Goal: Task Accomplishment & Management: Complete application form

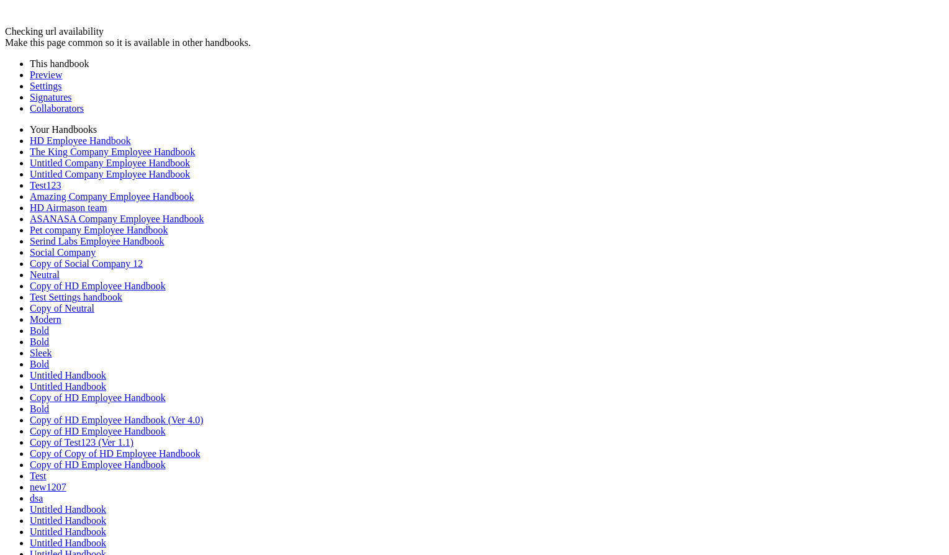
scroll to position [7657, 0]
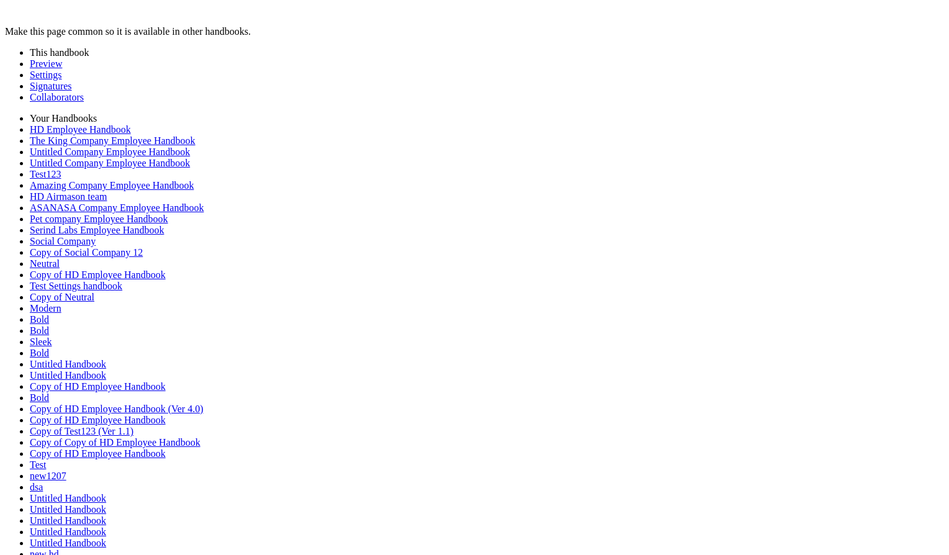
scroll to position [0, 0]
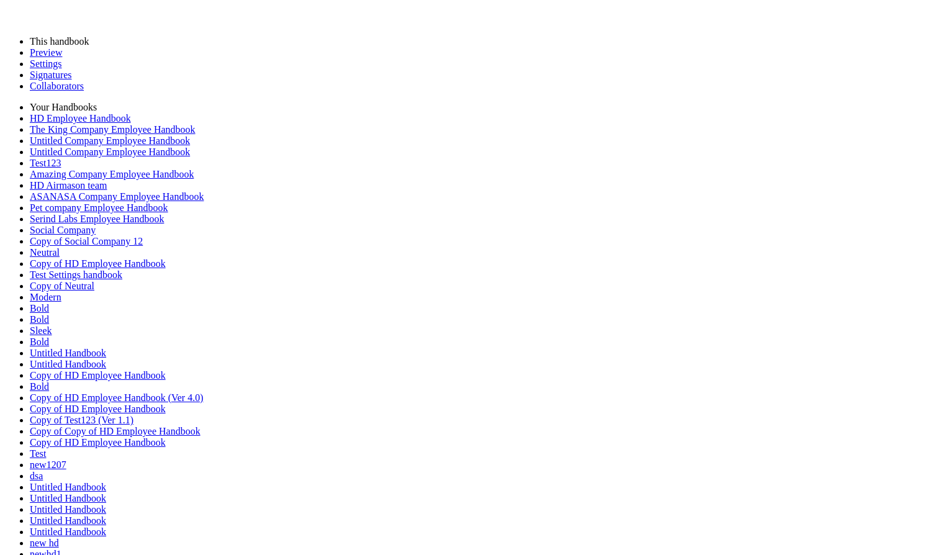
scroll to position [0, 0]
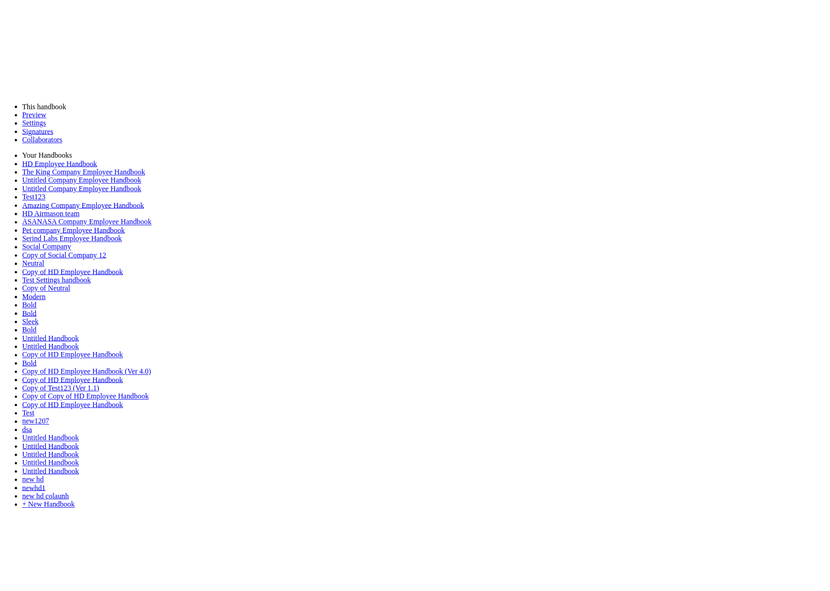
scroll to position [38983, 0]
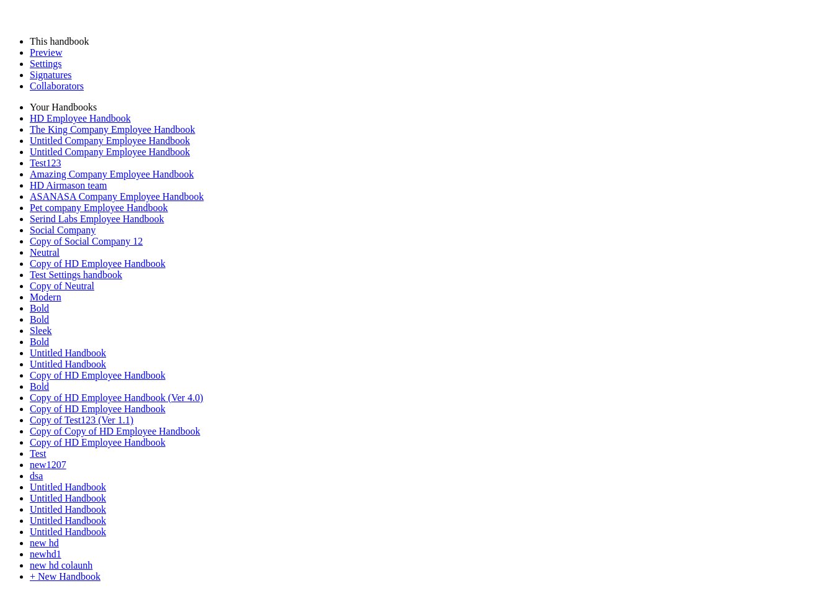
scroll to position [0, 0]
